Goal: Information Seeking & Learning: Learn about a topic

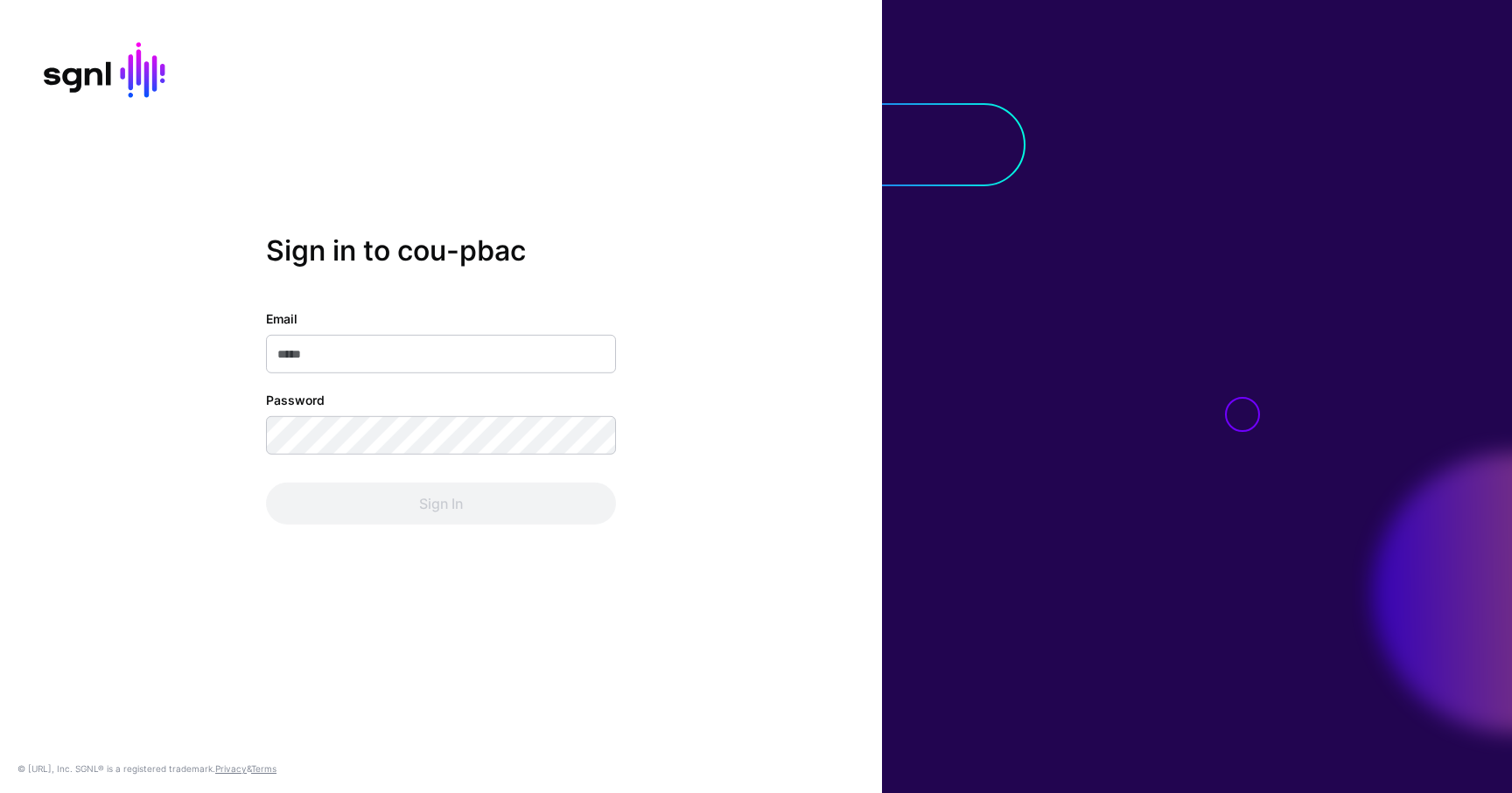
type input "**********"
click at [461, 479] on div "**********" at bounding box center [441, 417] width 350 height 215
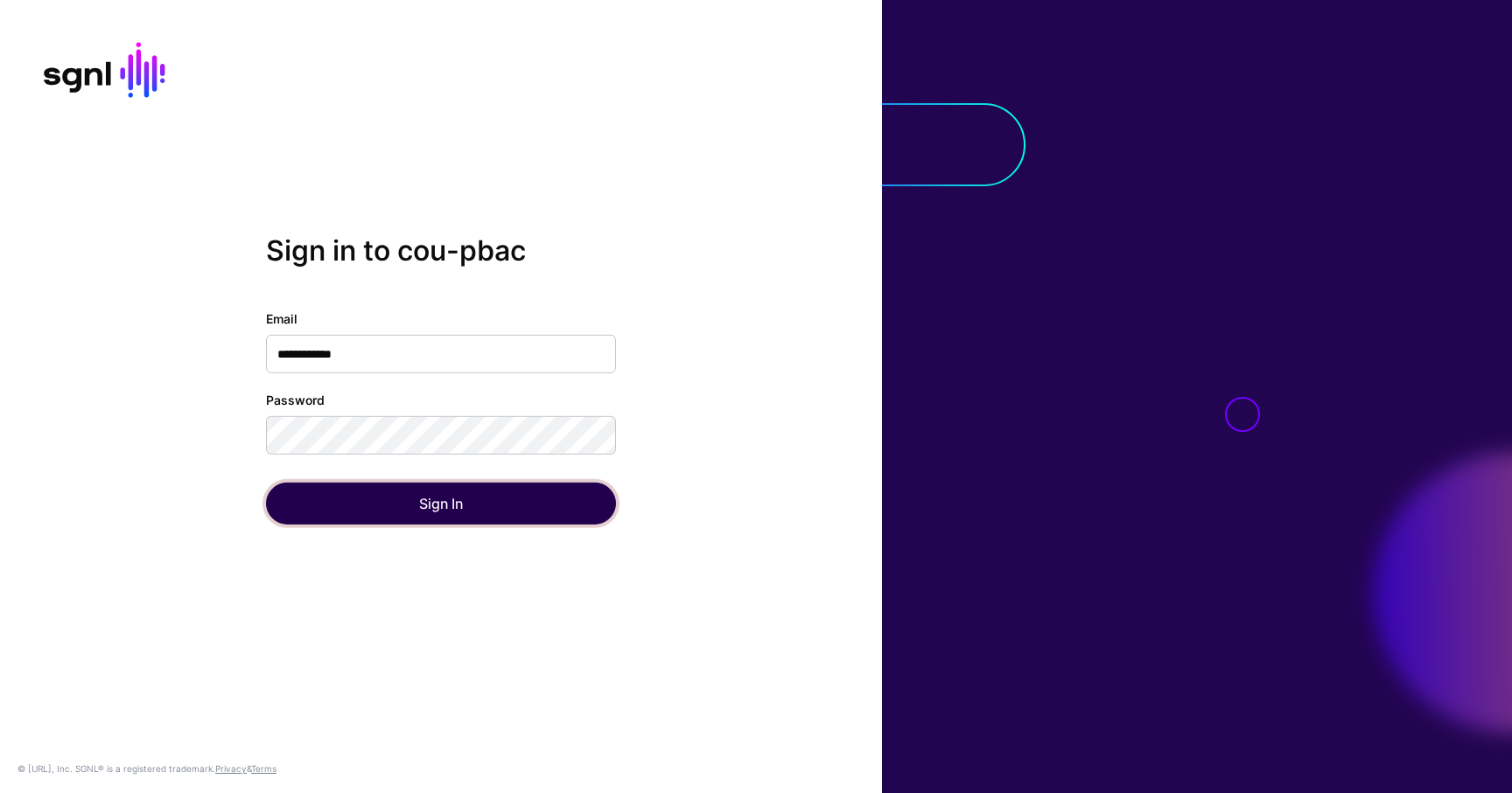
click at [460, 495] on button "Sign In" at bounding box center [441, 503] width 350 height 42
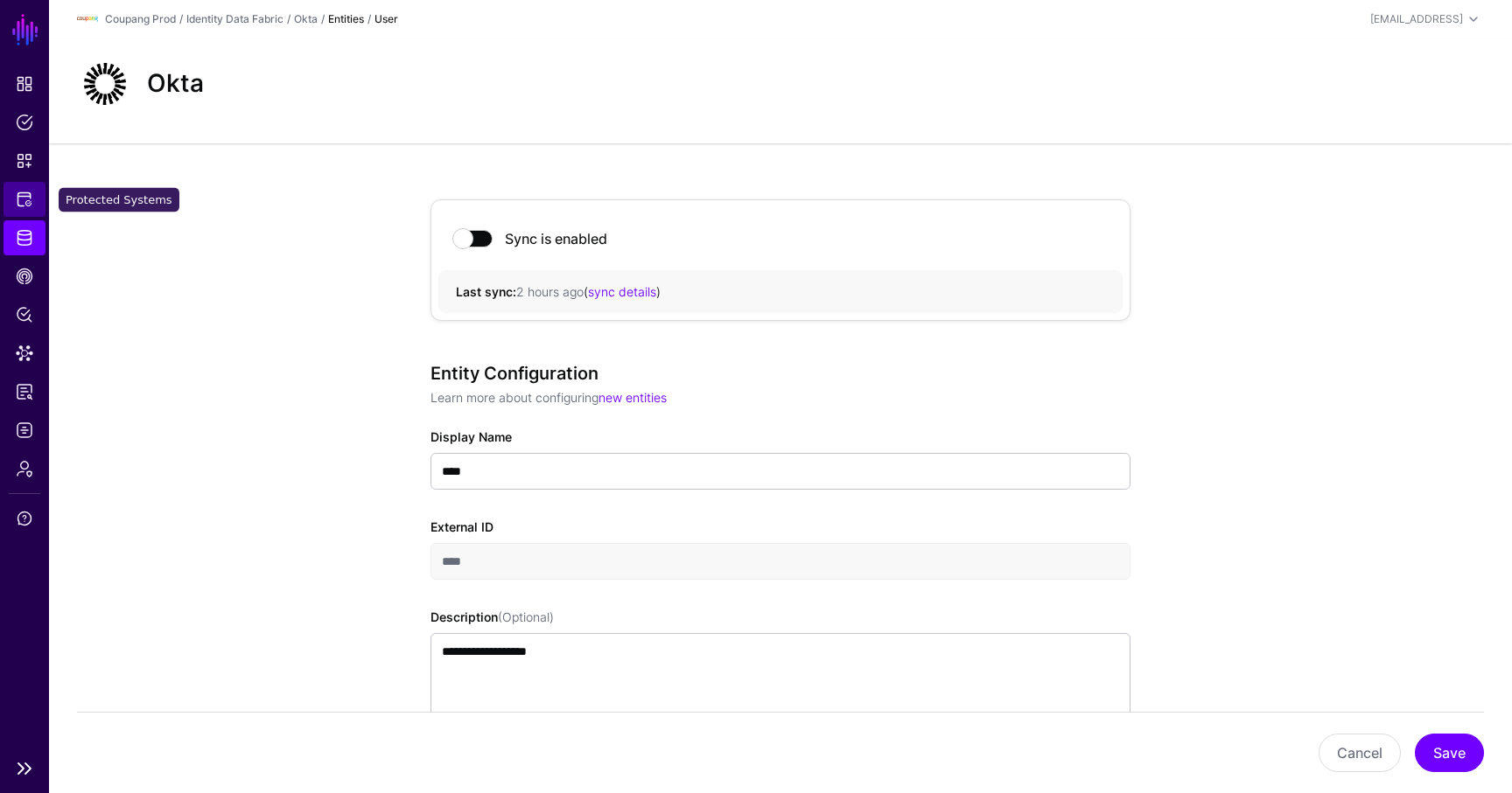
click at [26, 207] on span "Protected Systems" at bounding box center [25, 200] width 18 height 18
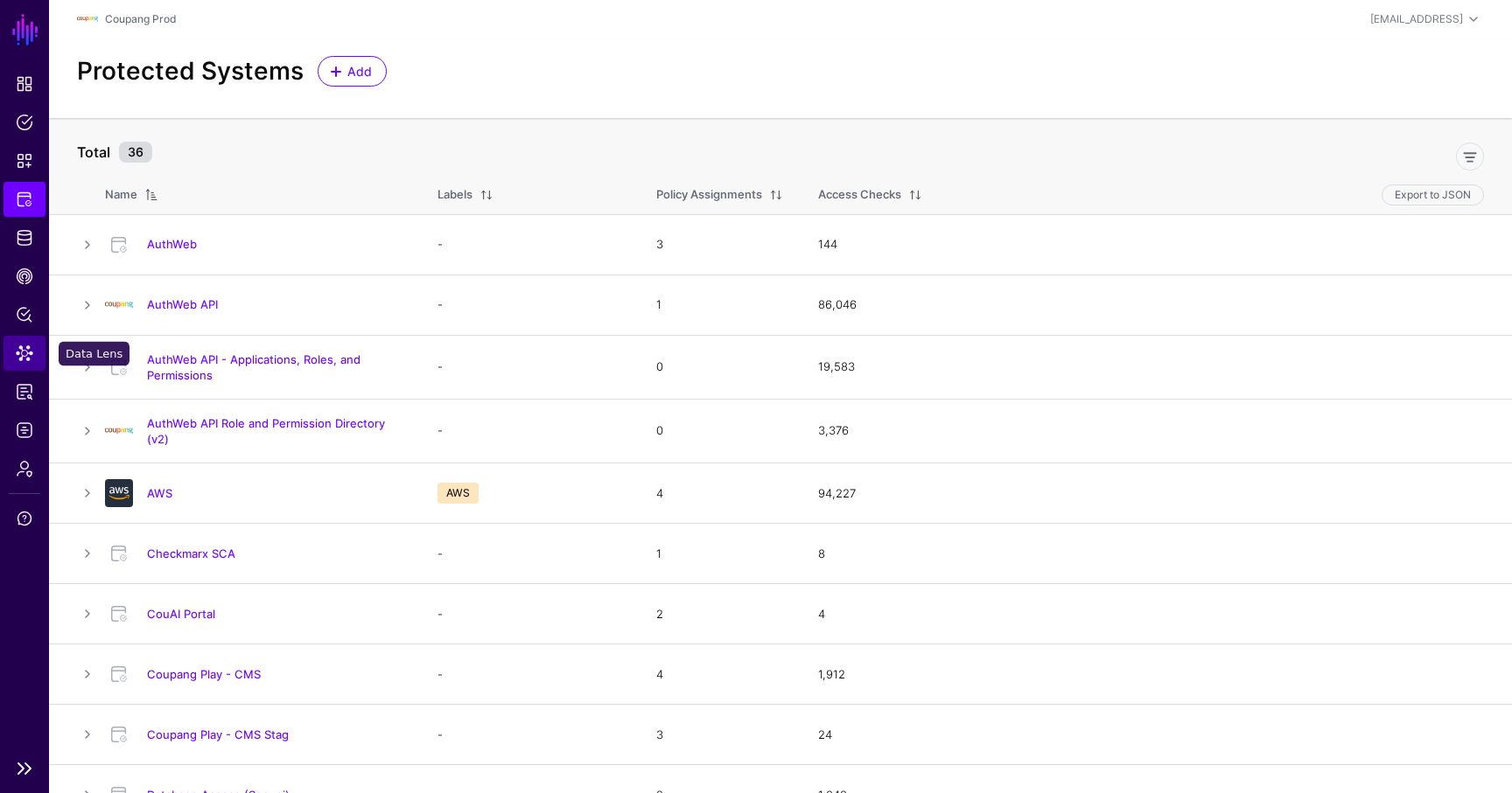
click at [28, 358] on span "Data Lens" at bounding box center [25, 353] width 18 height 18
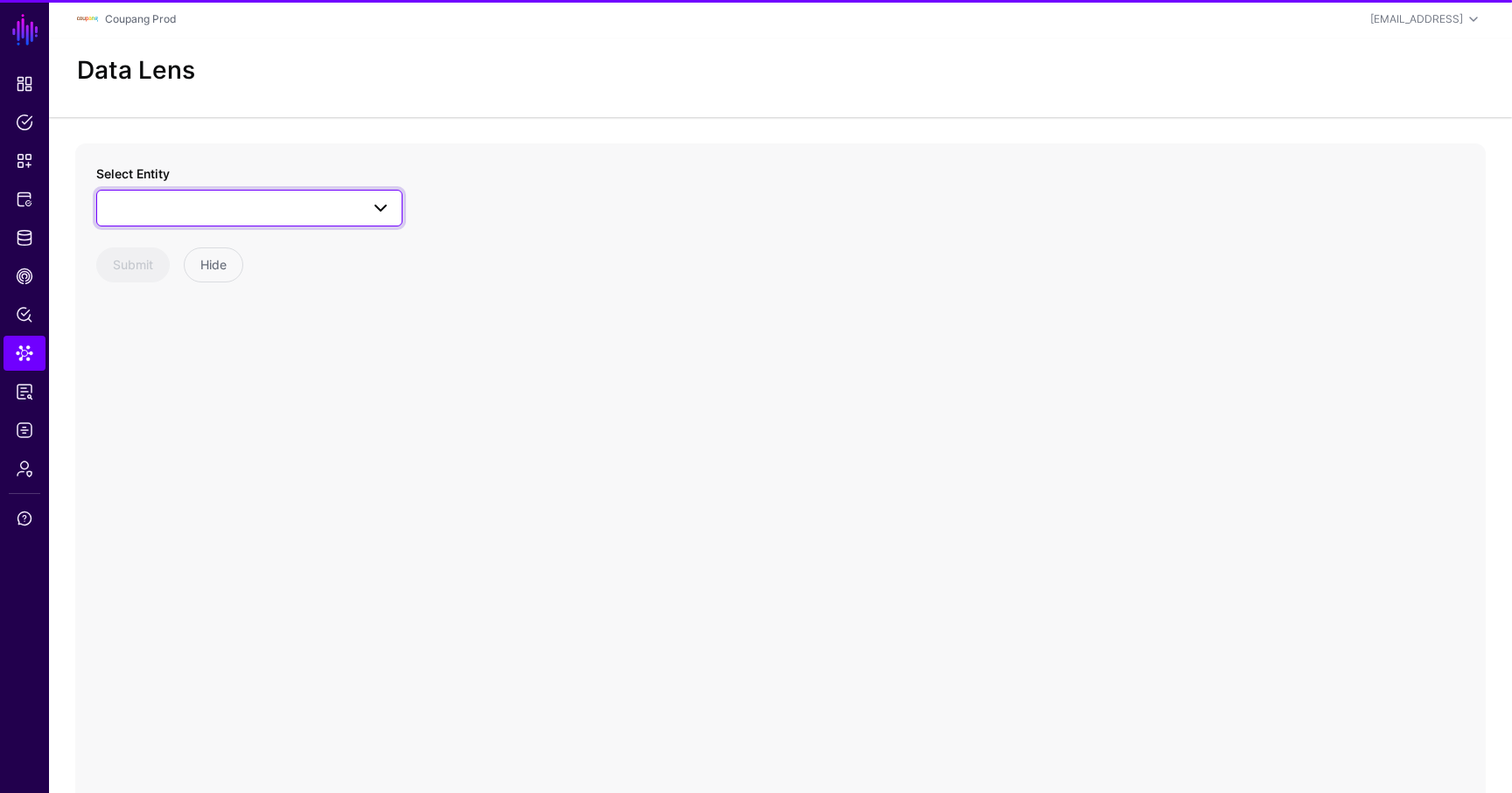
click at [208, 194] on link at bounding box center [249, 208] width 306 height 37
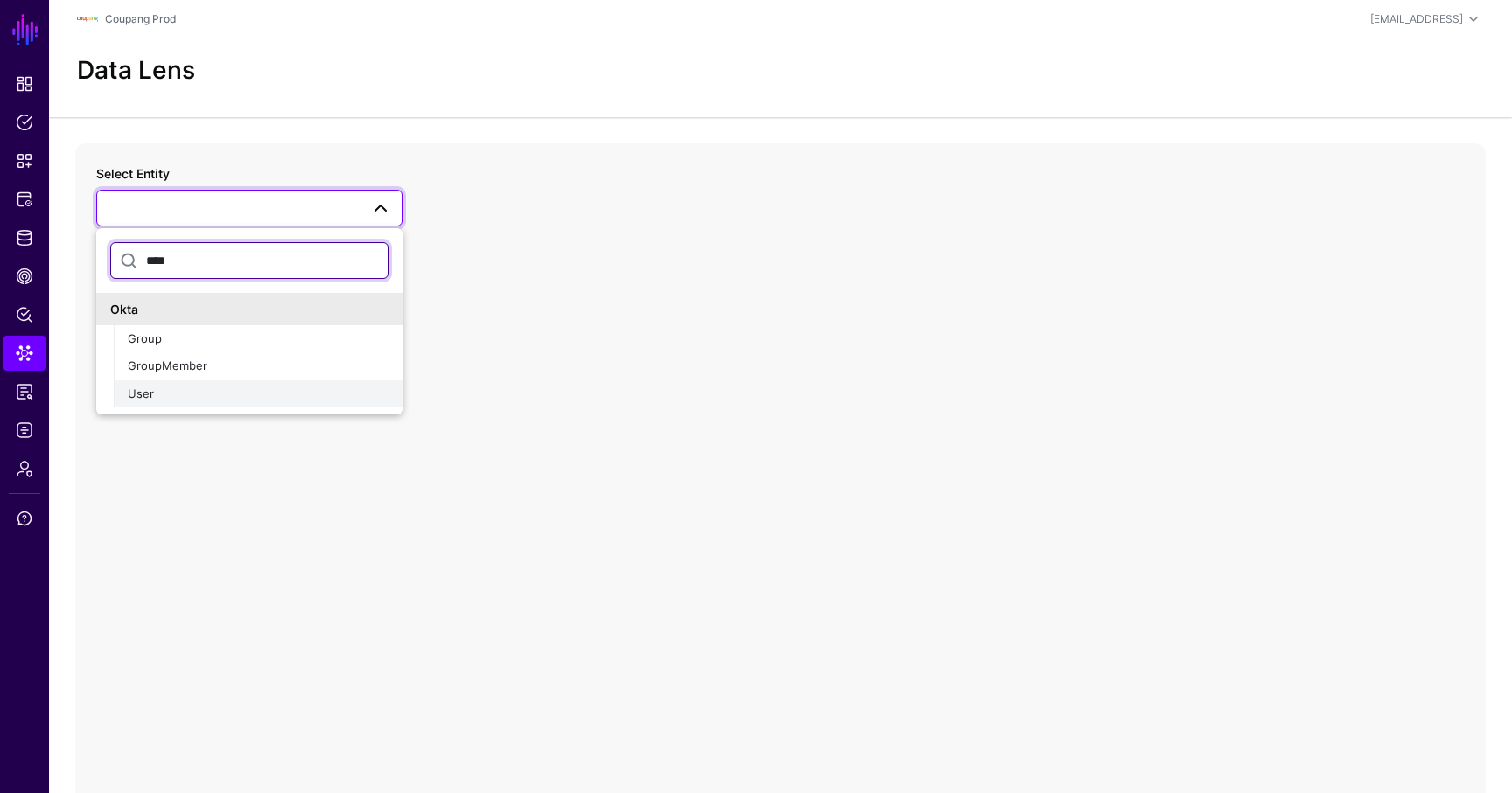
type input "****"
click at [151, 393] on span "User" at bounding box center [140, 393] width 26 height 14
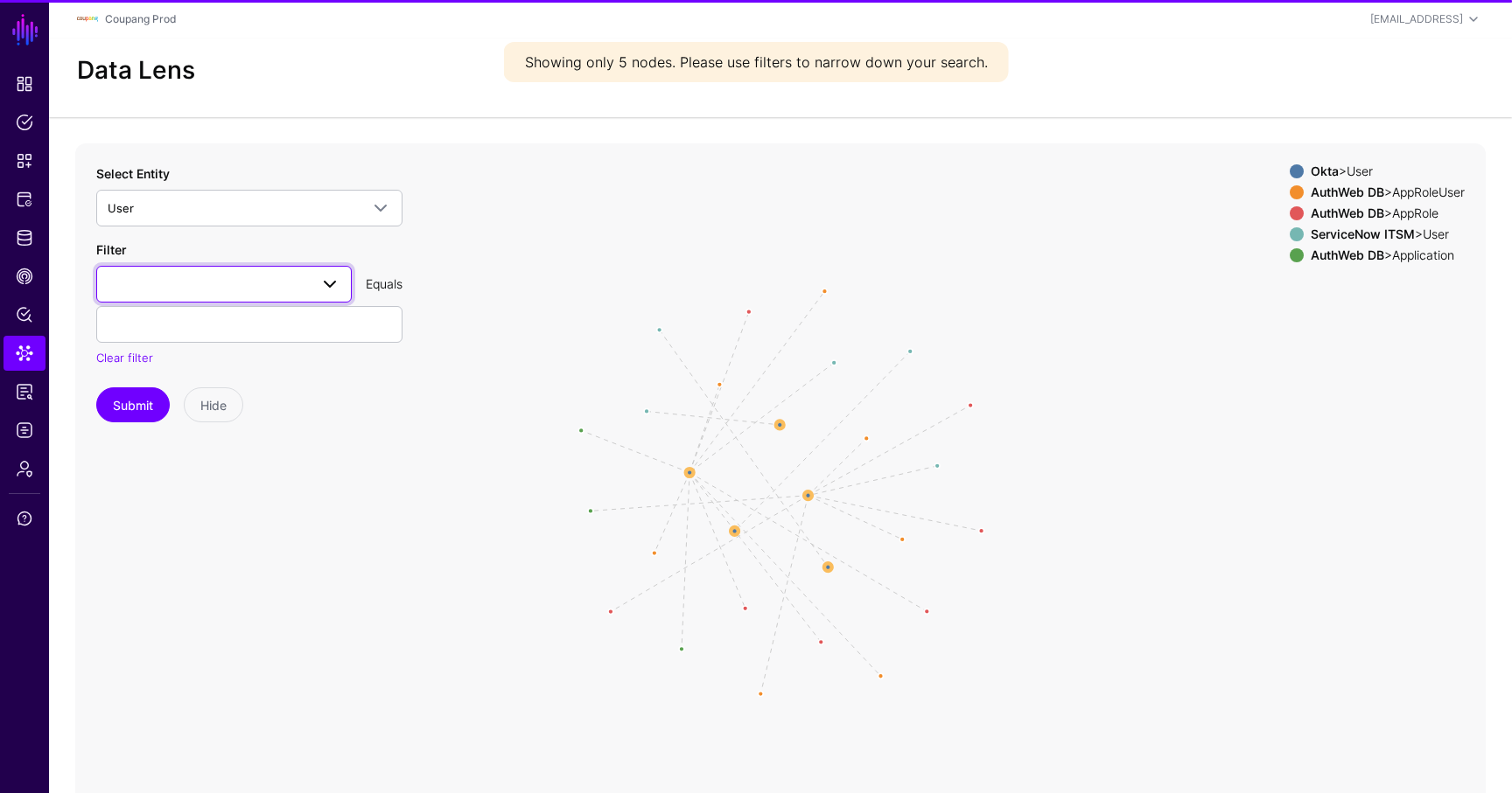
click at [201, 297] on link at bounding box center [224, 284] width 255 height 37
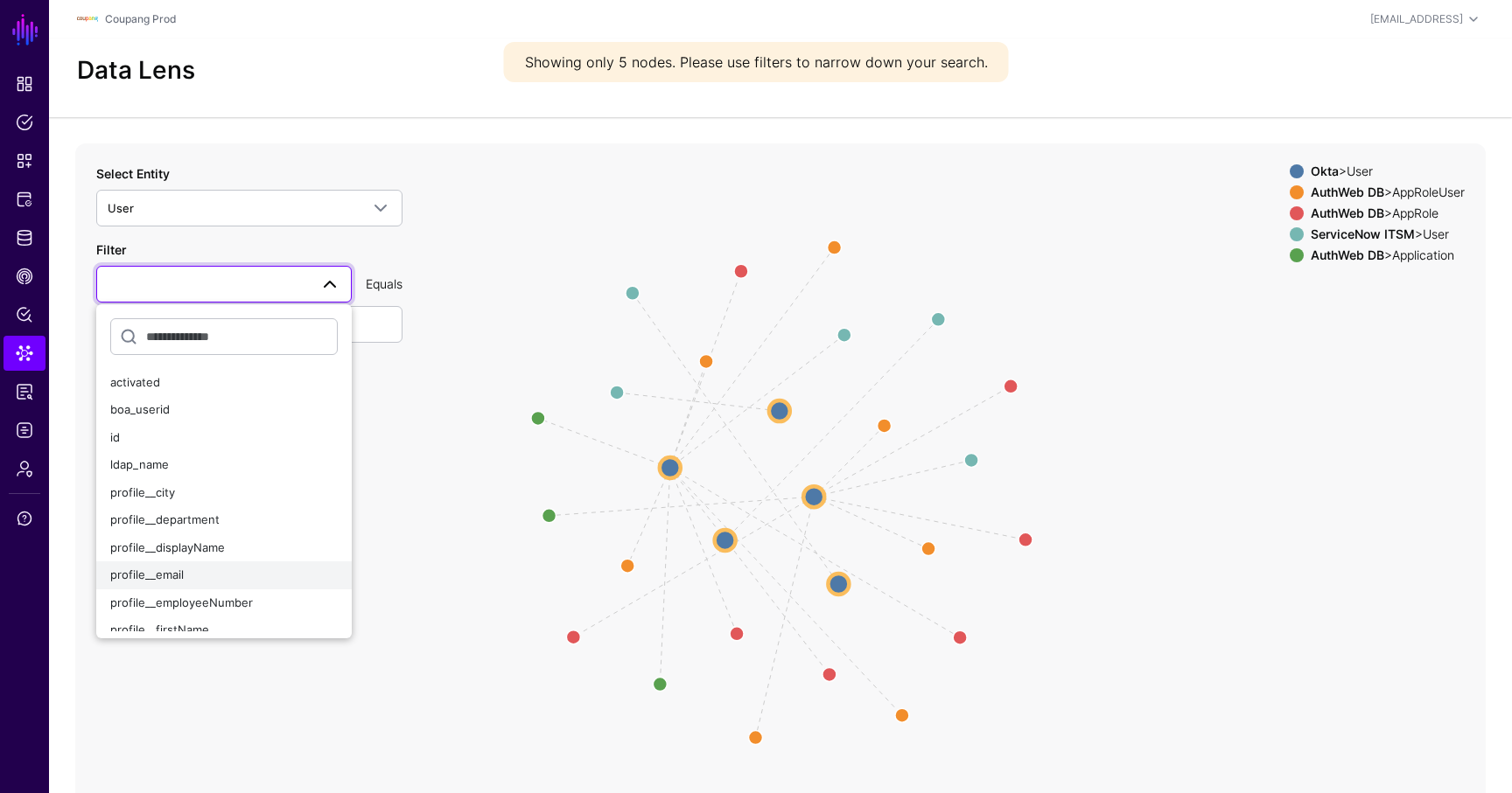
click at [191, 570] on div "profile__email" at bounding box center [223, 575] width 228 height 18
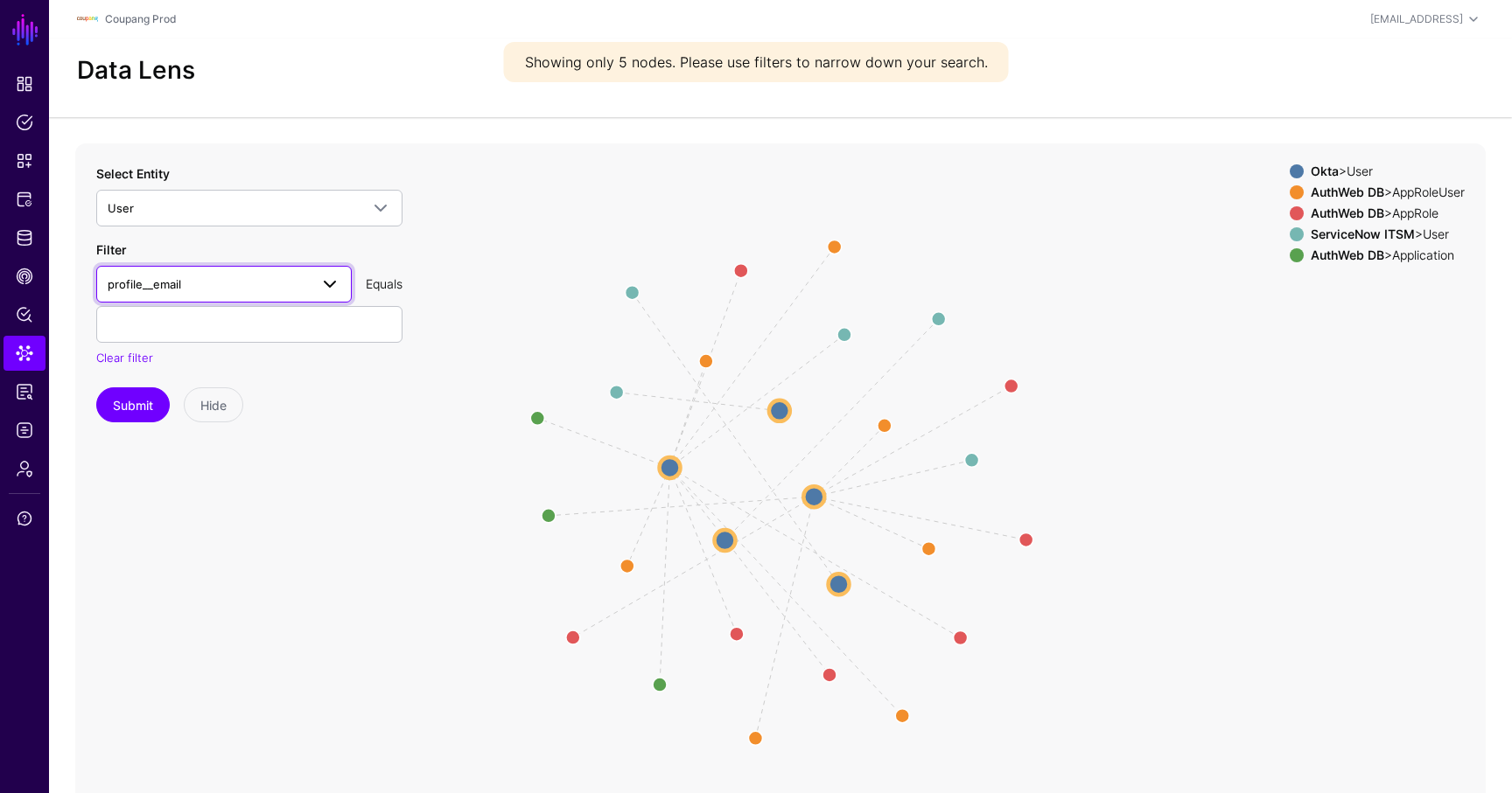
click at [242, 301] on link "profile__email" at bounding box center [224, 284] width 255 height 37
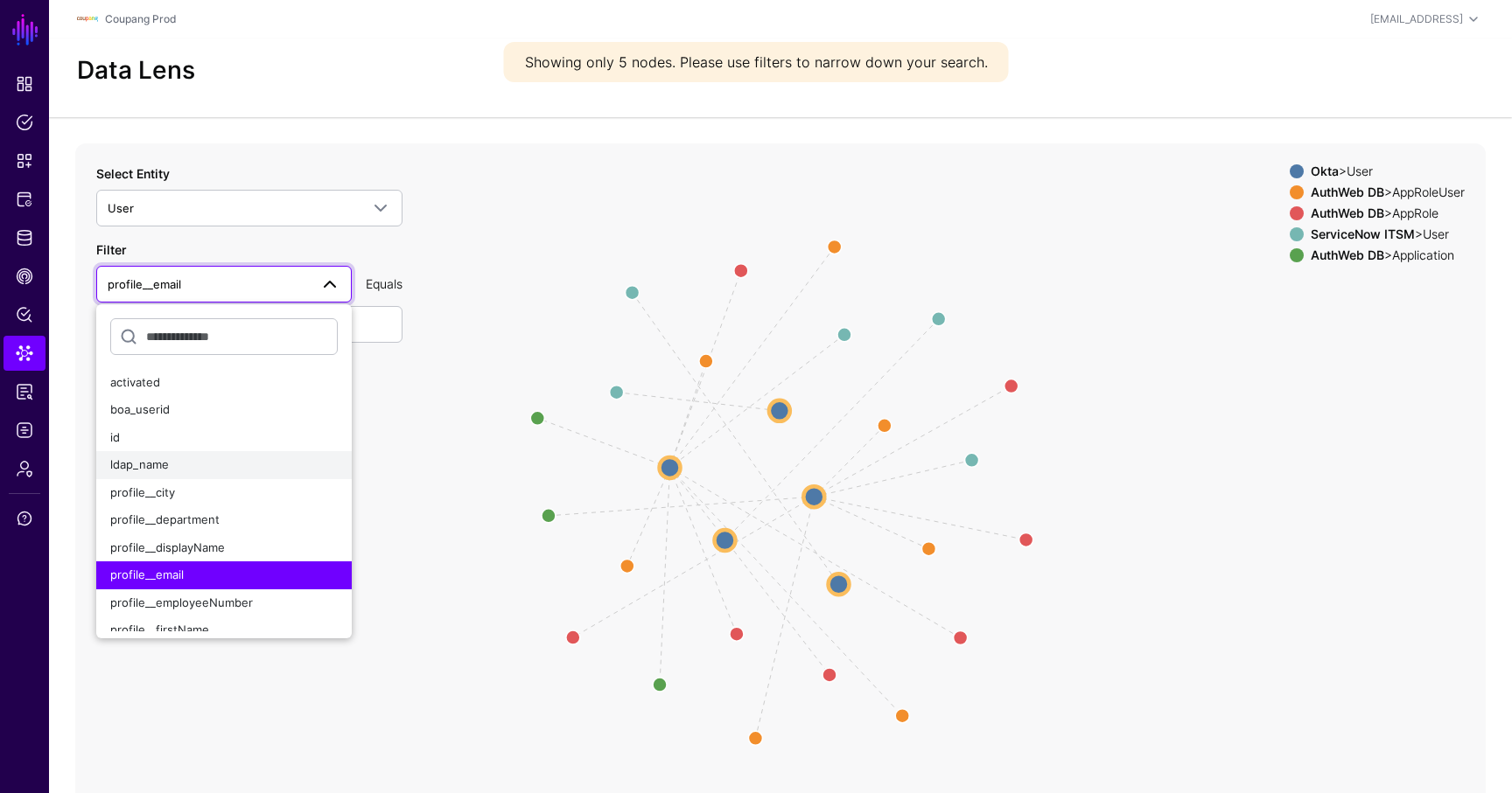
click at [212, 475] on button "ldap_name" at bounding box center [224, 465] width 255 height 28
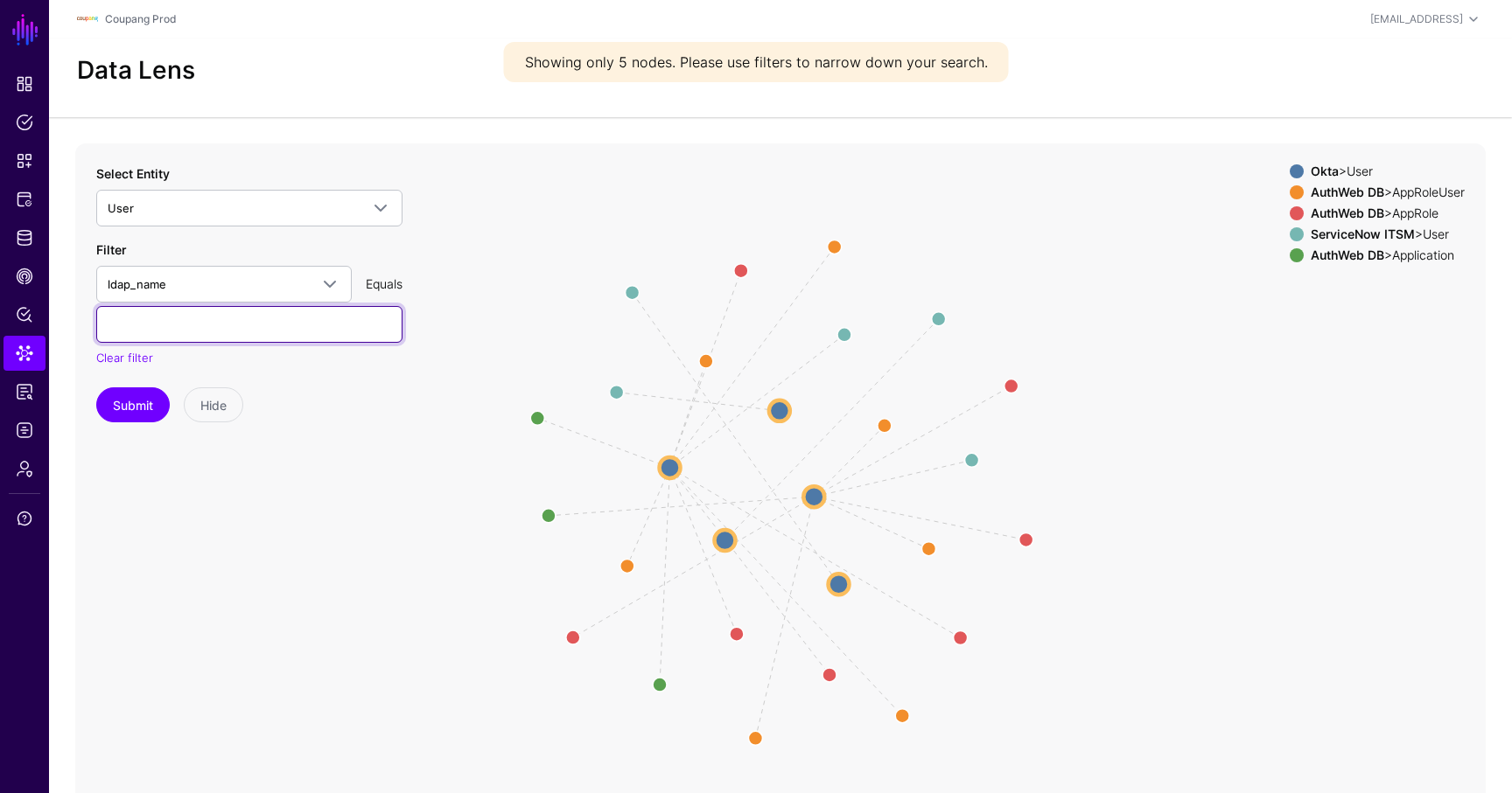
click at [210, 318] on input "text" at bounding box center [249, 324] width 306 height 37
paste input "****"
type input "****"
click at [120, 412] on button "Submit" at bounding box center [133, 404] width 73 height 35
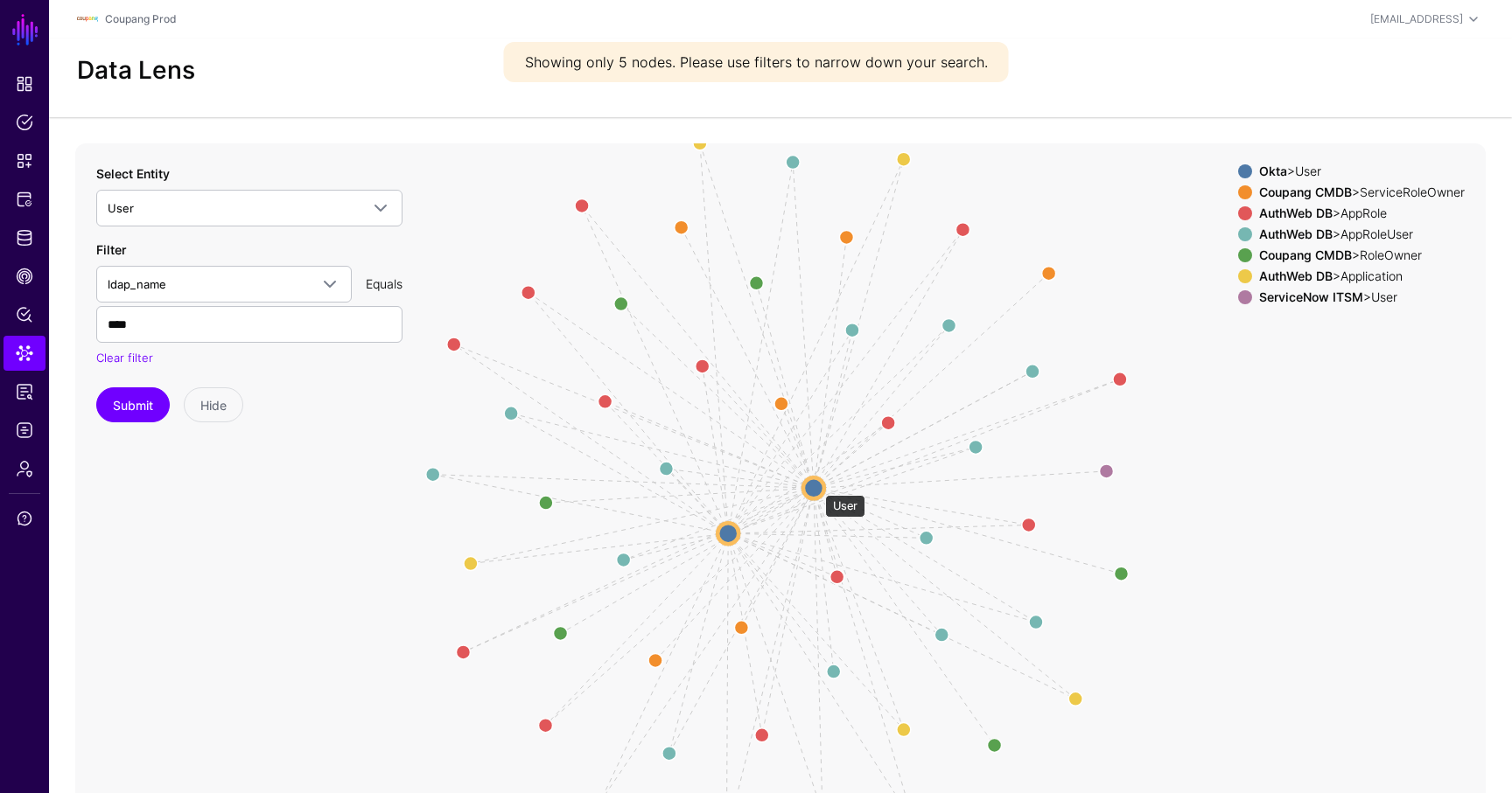
click at [816, 486] on circle at bounding box center [814, 488] width 21 height 21
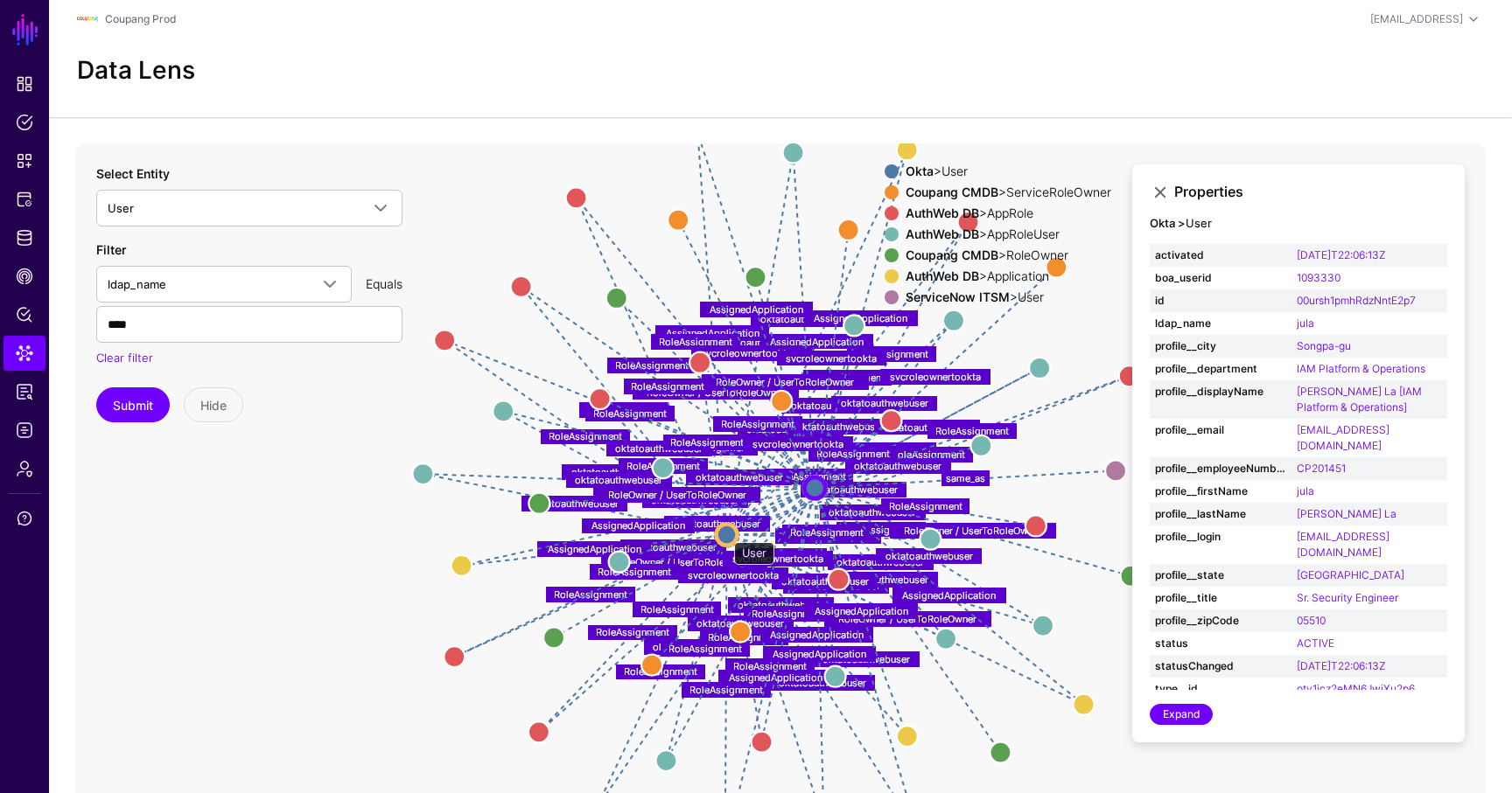
click at [726, 533] on circle at bounding box center [727, 534] width 21 height 21
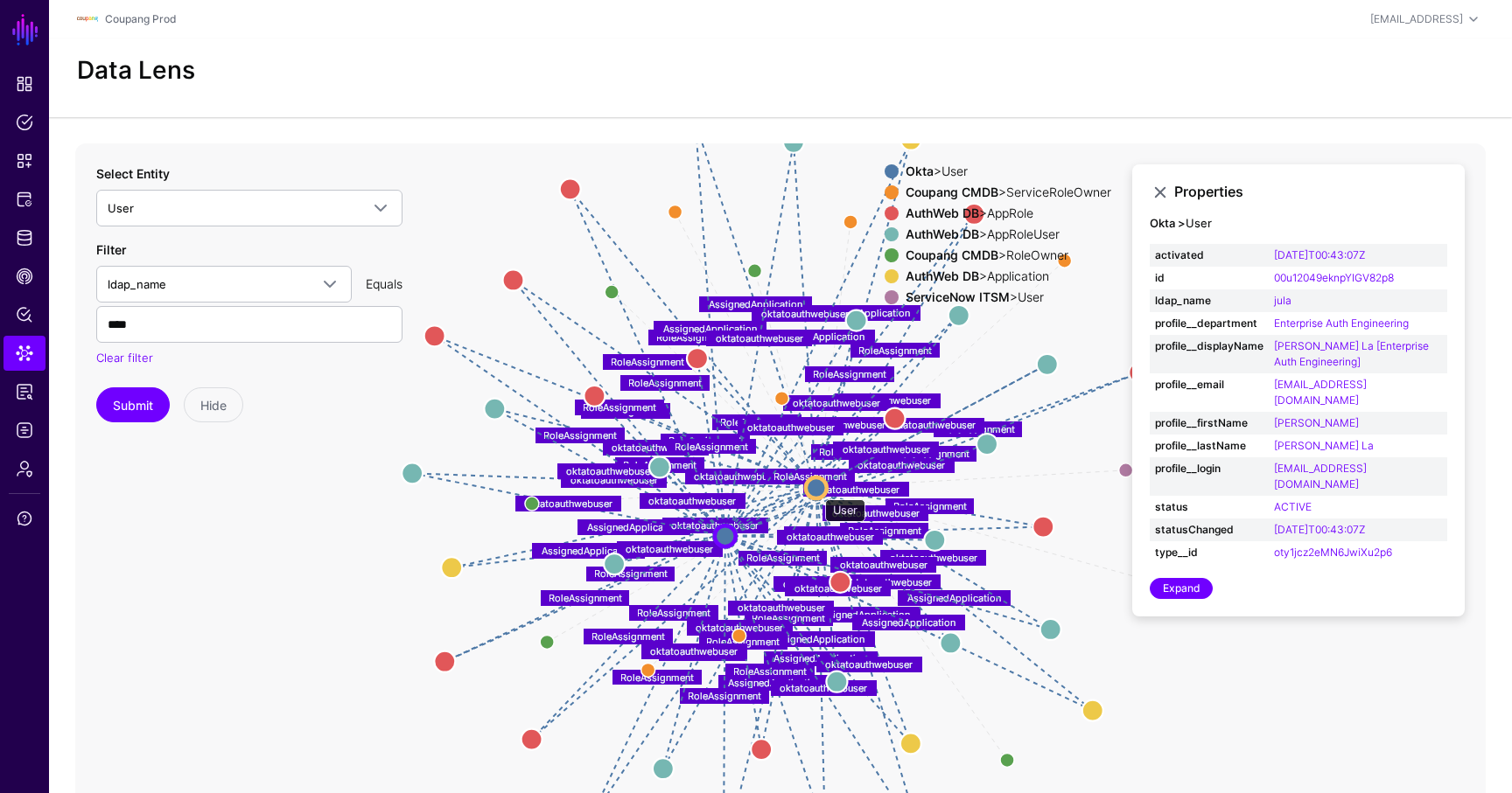
click at [816, 491] on circle at bounding box center [817, 488] width 21 height 21
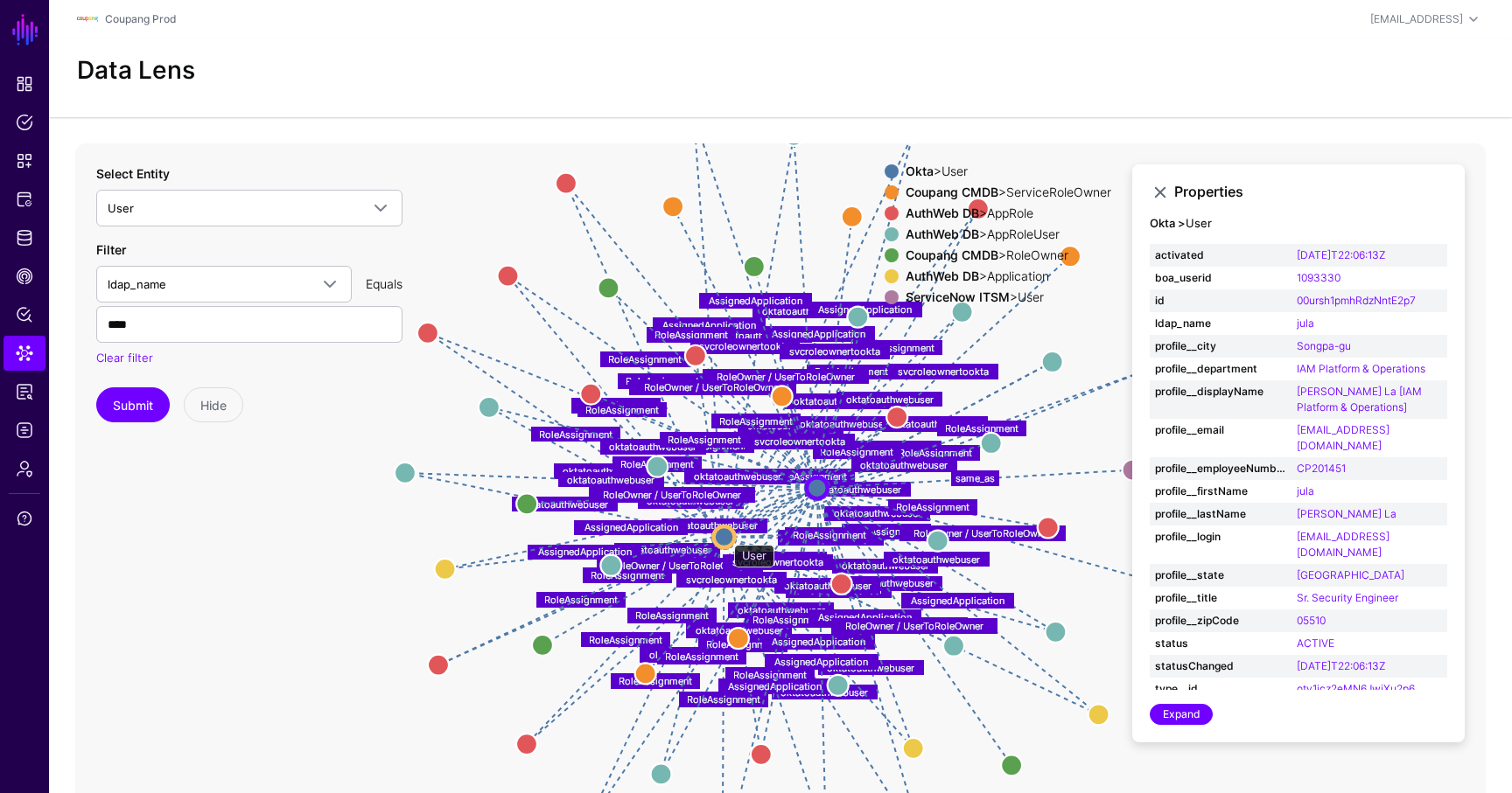
click at [726, 536] on circle at bounding box center [725, 537] width 21 height 21
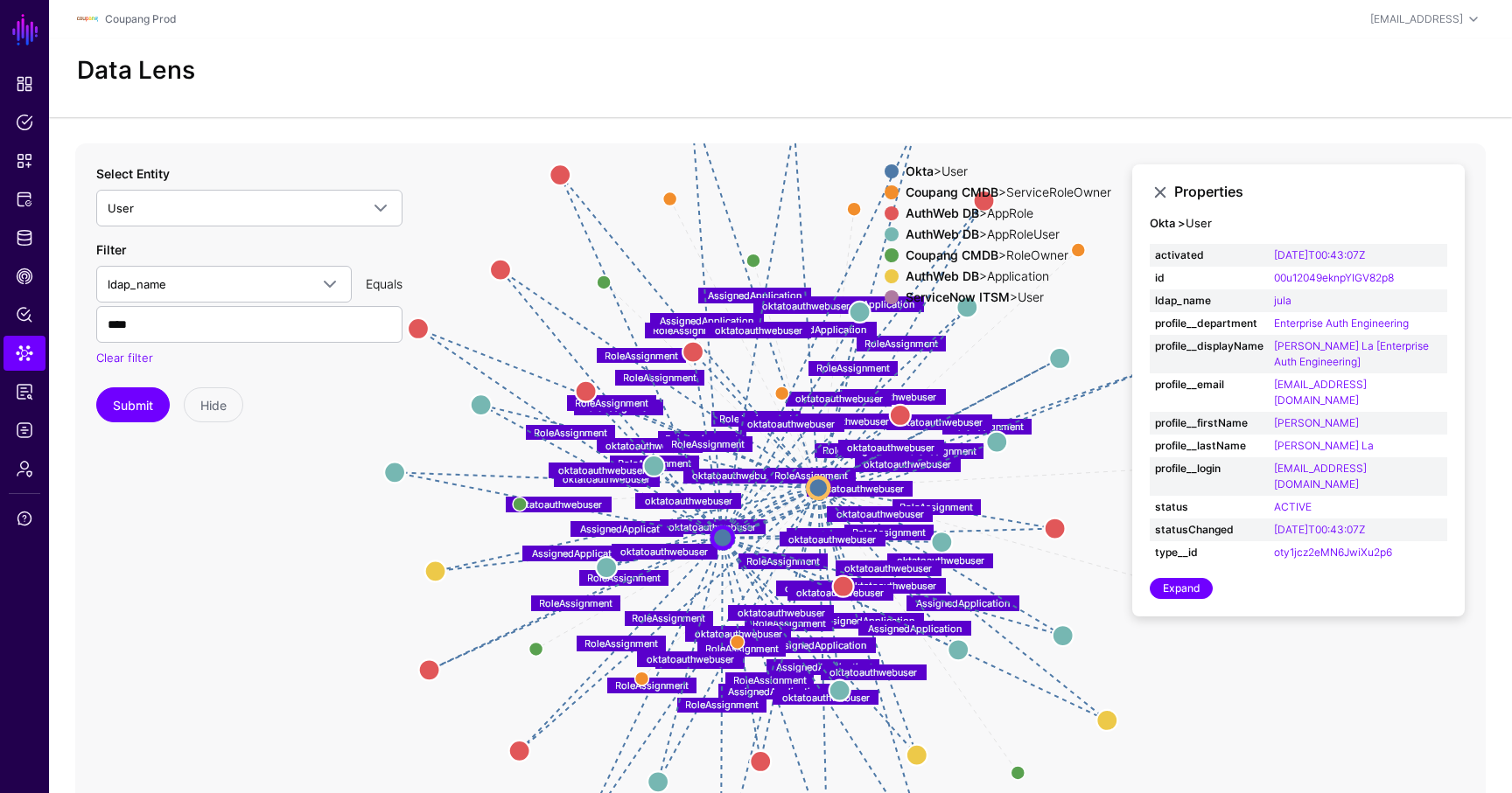
click at [1008, 187] on div "Coupang CMDB > ServiceRoleOwner" at bounding box center [1009, 193] width 212 height 14
click at [1004, 207] on div "AuthWeb DB > AppRole" at bounding box center [1009, 213] width 212 height 14
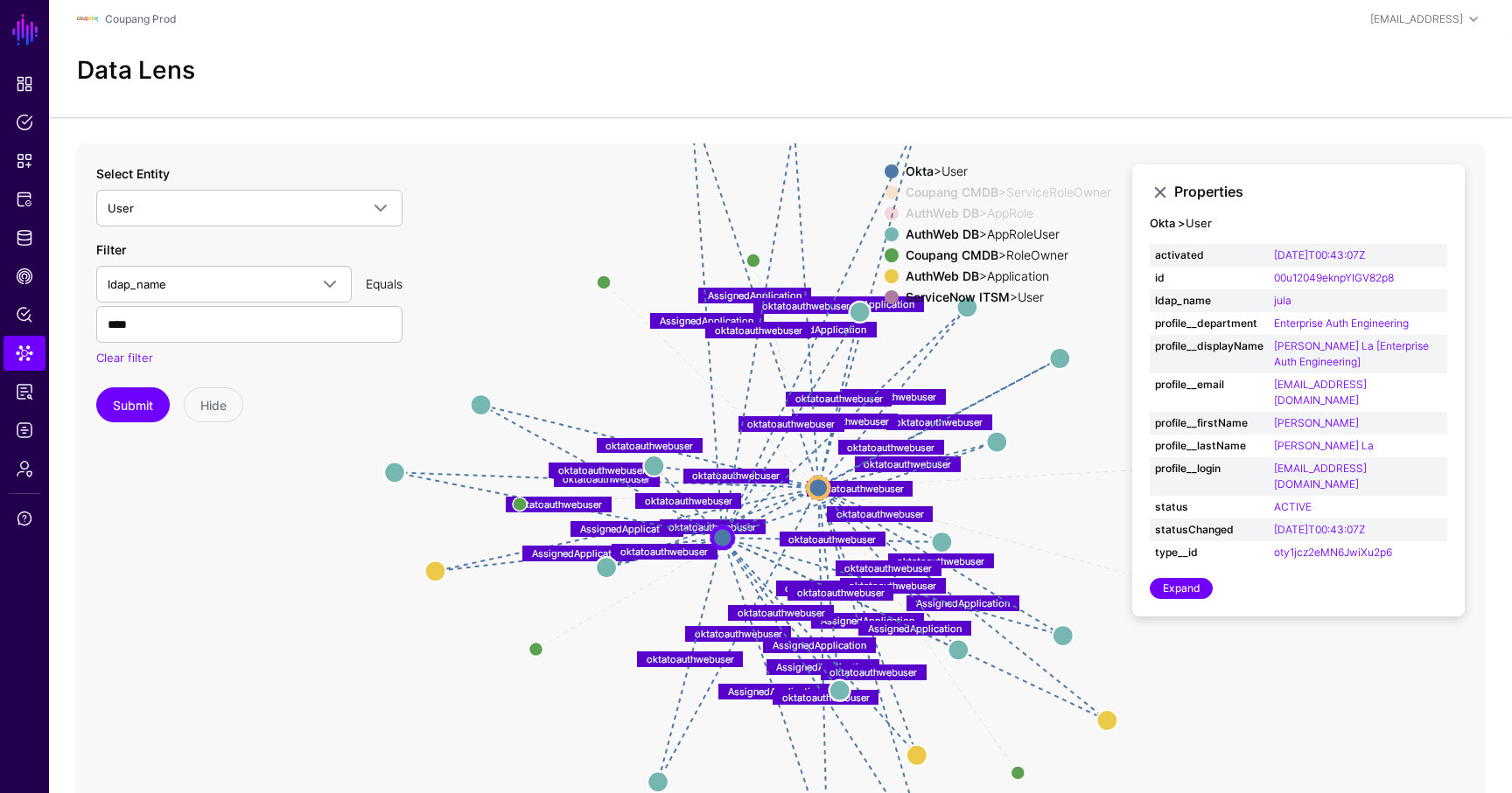
click at [1004, 228] on div "AuthWeb DB > AppRoleUser" at bounding box center [1009, 235] width 212 height 14
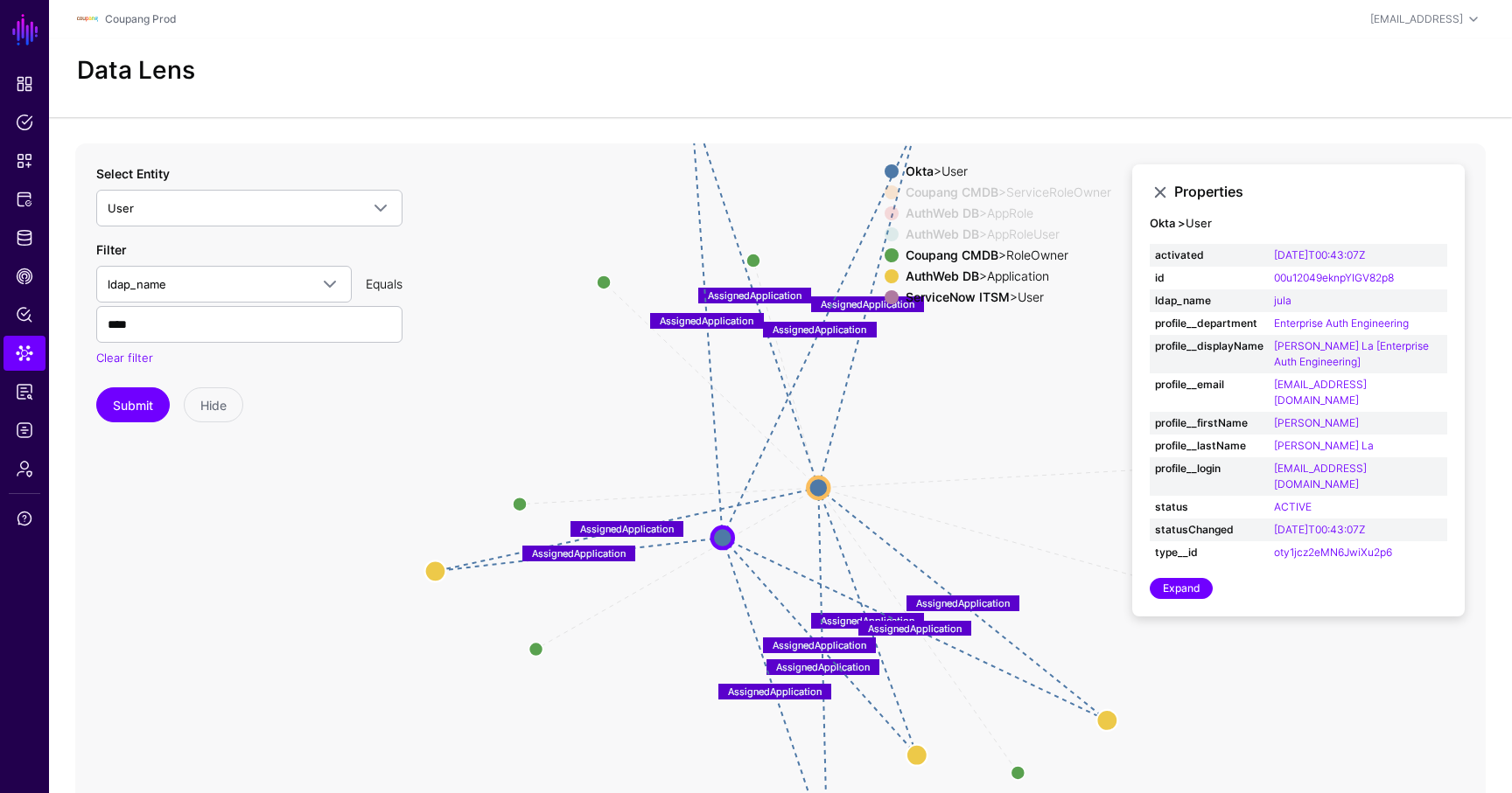
click at [1004, 253] on div "Coupang CMDB > RoleOwner" at bounding box center [1009, 255] width 212 height 14
click at [1003, 275] on div "AuthWeb DB > Application" at bounding box center [1009, 277] width 212 height 14
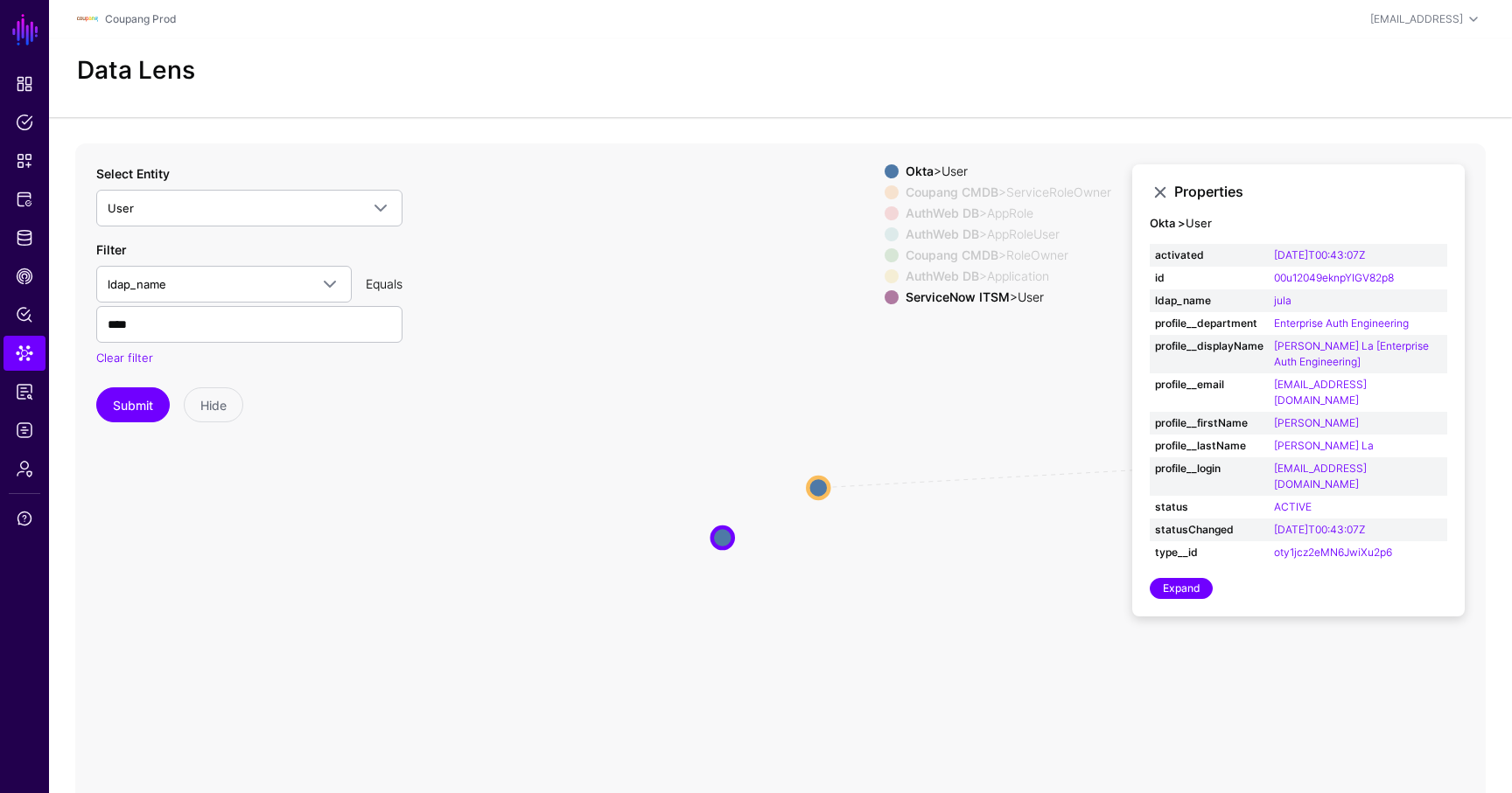
click at [1006, 295] on div "ServiceNow ITSM > User" at bounding box center [1009, 297] width 212 height 14
click at [21, 229] on span "Identity Data Fabric" at bounding box center [25, 238] width 18 height 18
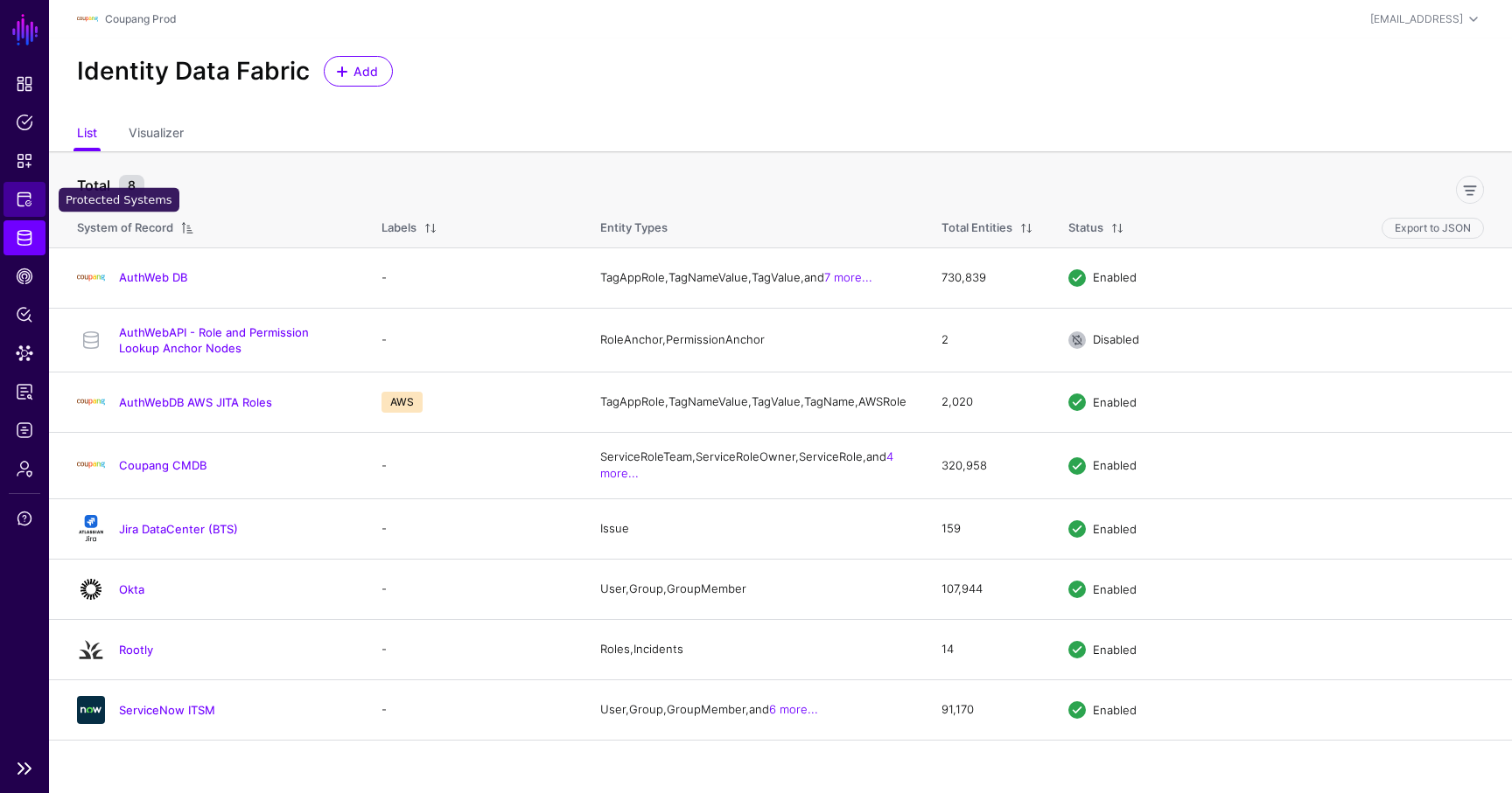
click at [21, 188] on link "Protected Systems" at bounding box center [24, 199] width 42 height 35
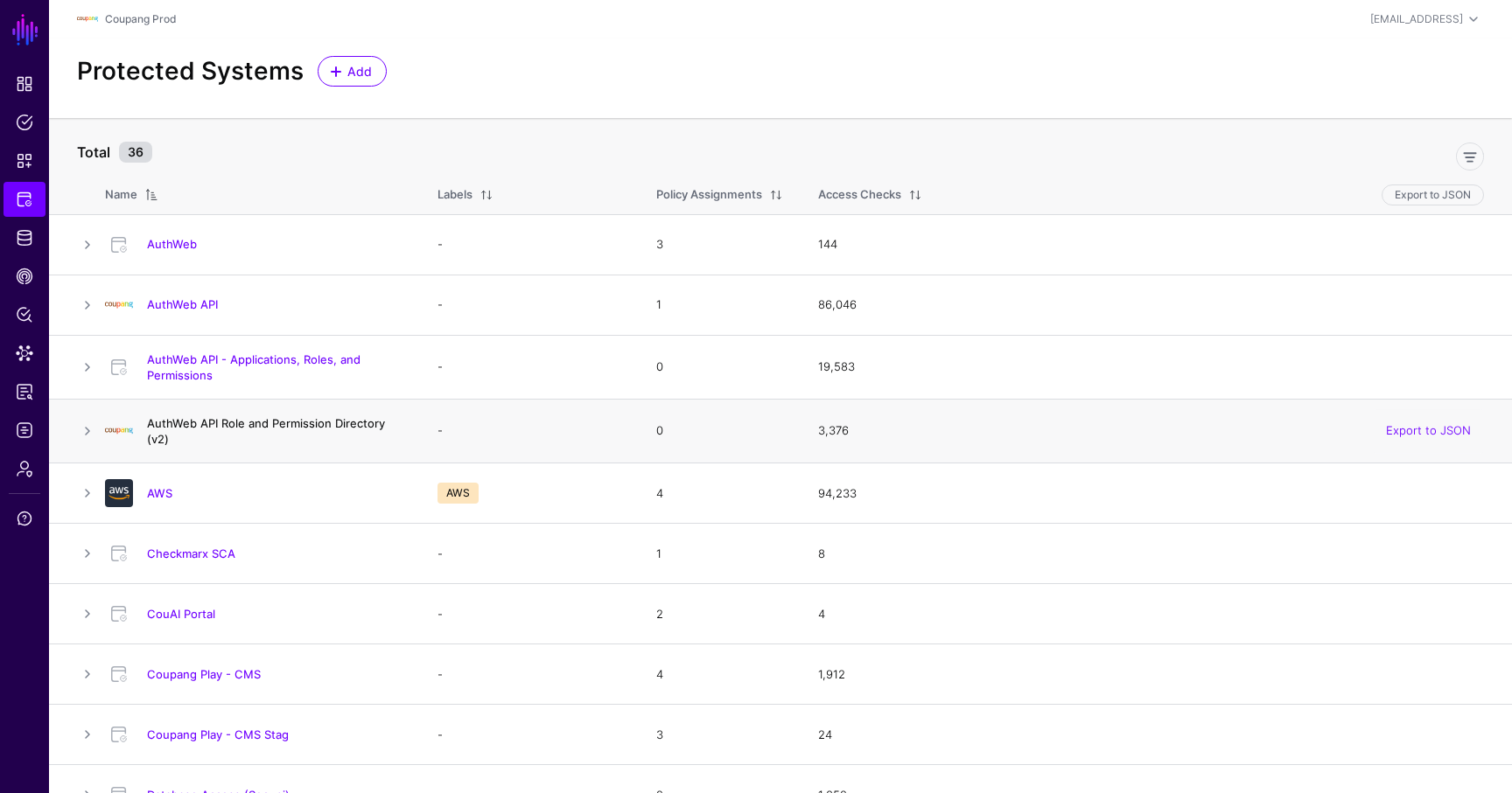
click at [227, 427] on link "AuthWeb API Role and Permission Directory (v2)" at bounding box center [266, 431] width 238 height 29
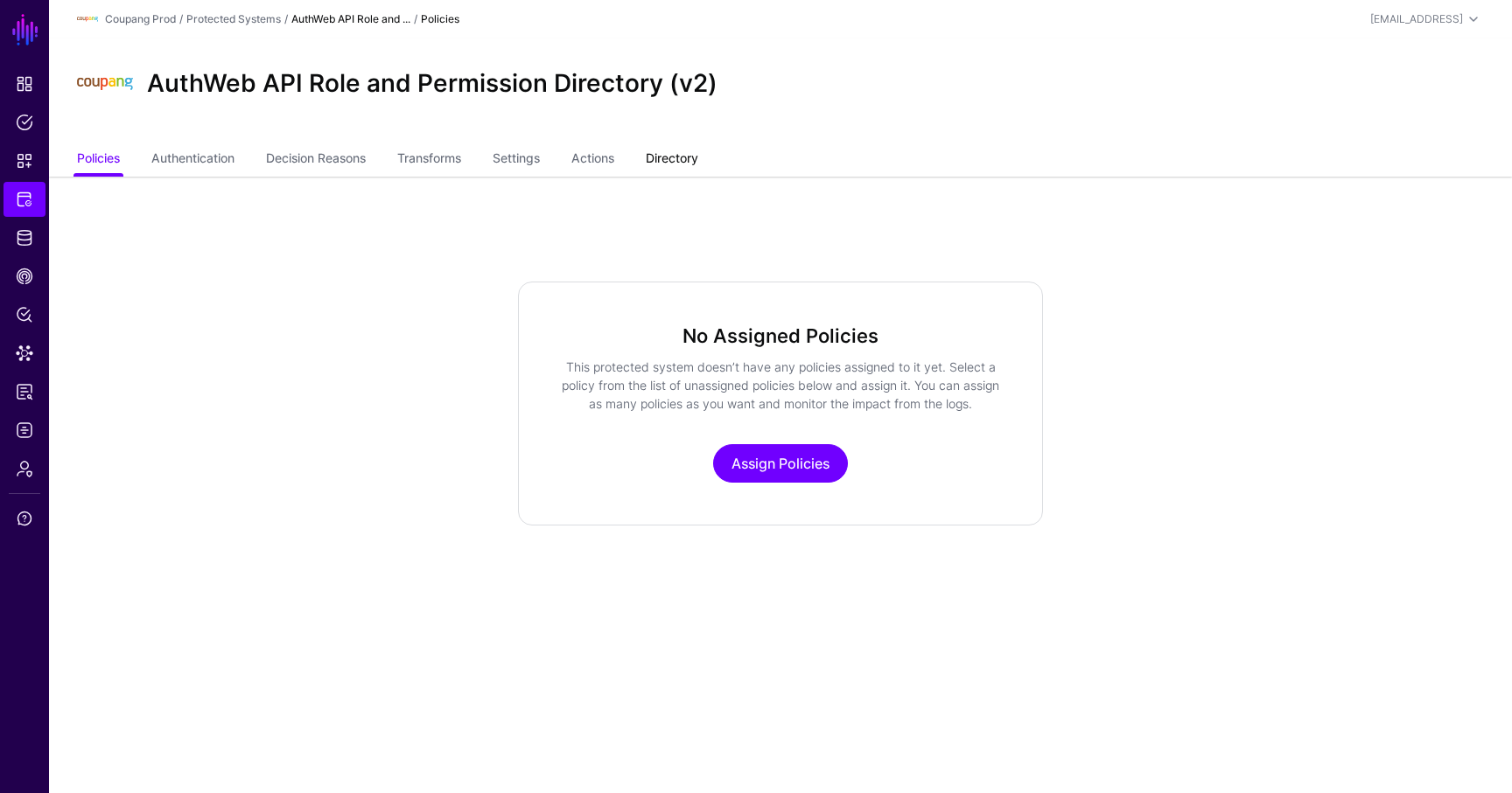
click at [674, 162] on link "Directory" at bounding box center [671, 160] width 53 height 33
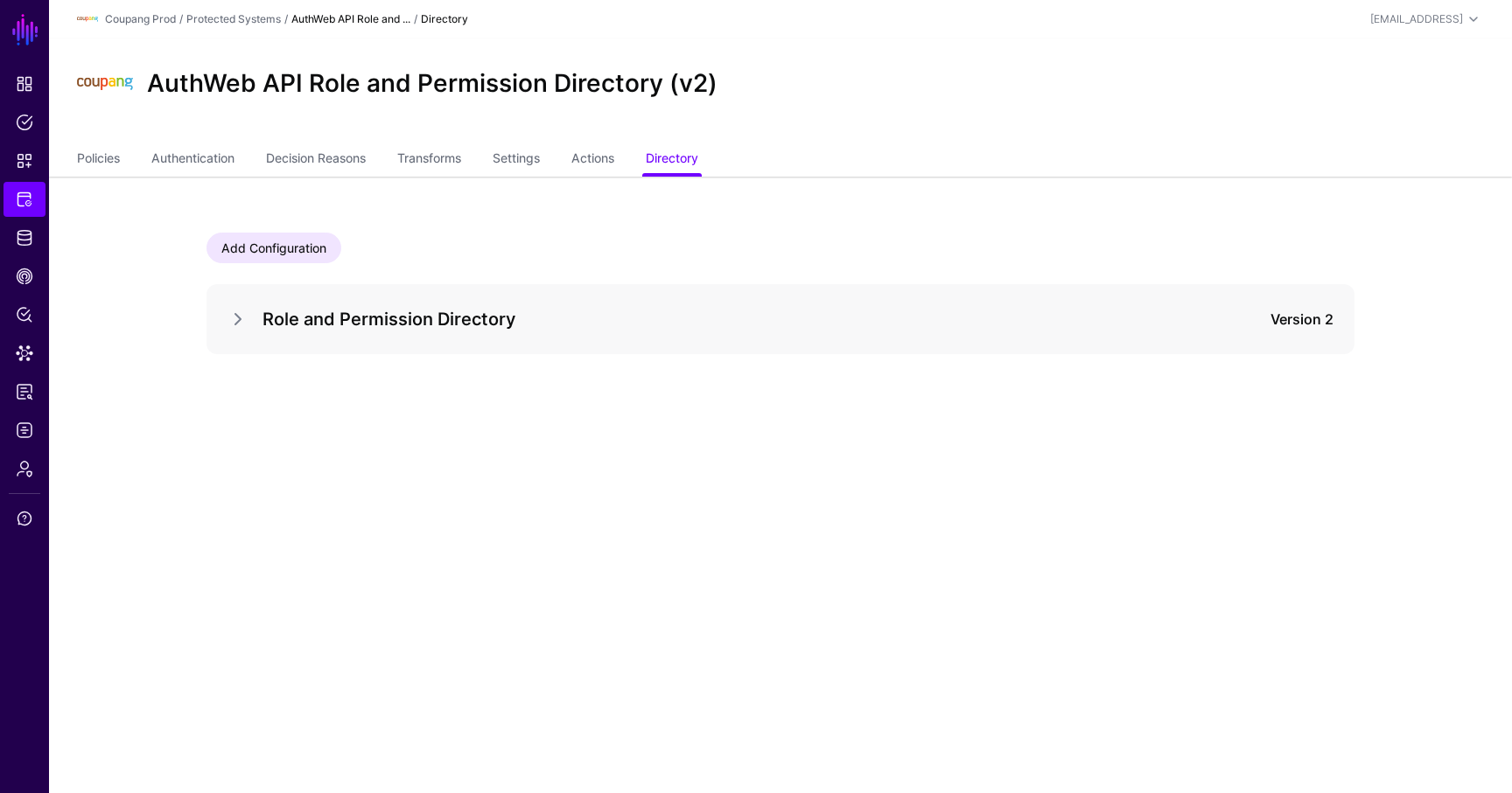
click at [226, 314] on div "Role and Permission Directory Version 2" at bounding box center [780, 319] width 1148 height 70
click at [237, 314] on link at bounding box center [238, 319] width 21 height 21
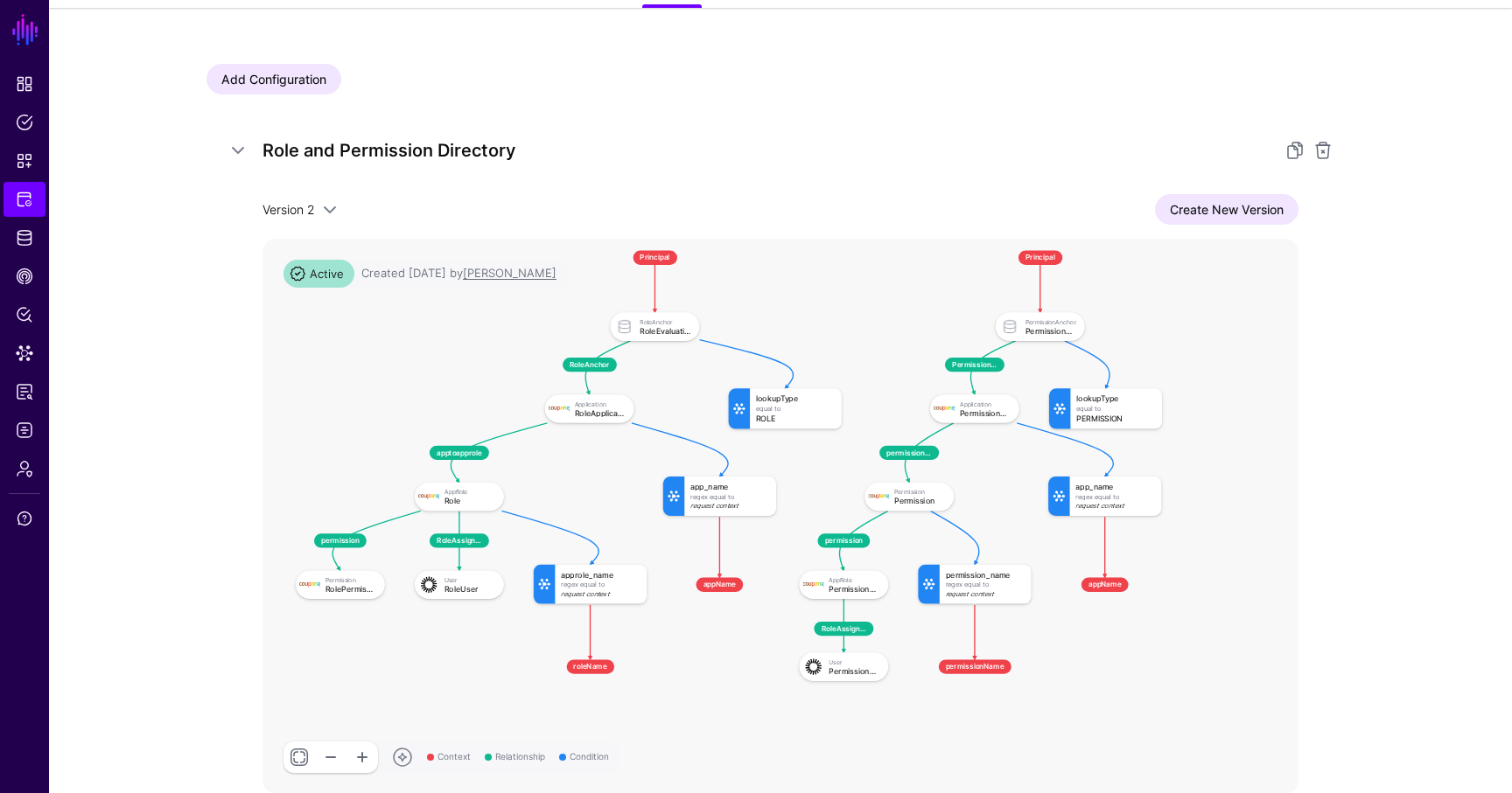
scroll to position [172, 0]
